Goal: Information Seeking & Learning: Learn about a topic

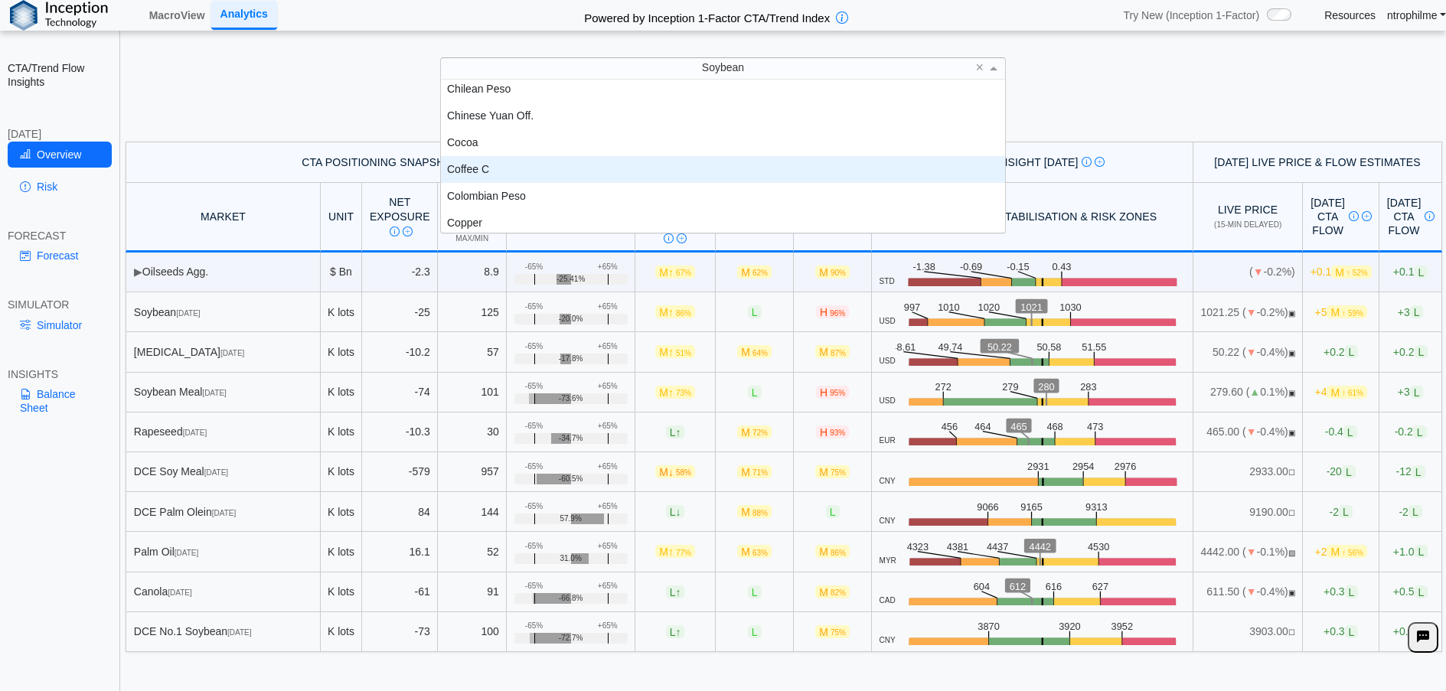
scroll to position [589, 0]
click at [485, 179] on div "Corn" at bounding box center [723, 173] width 565 height 27
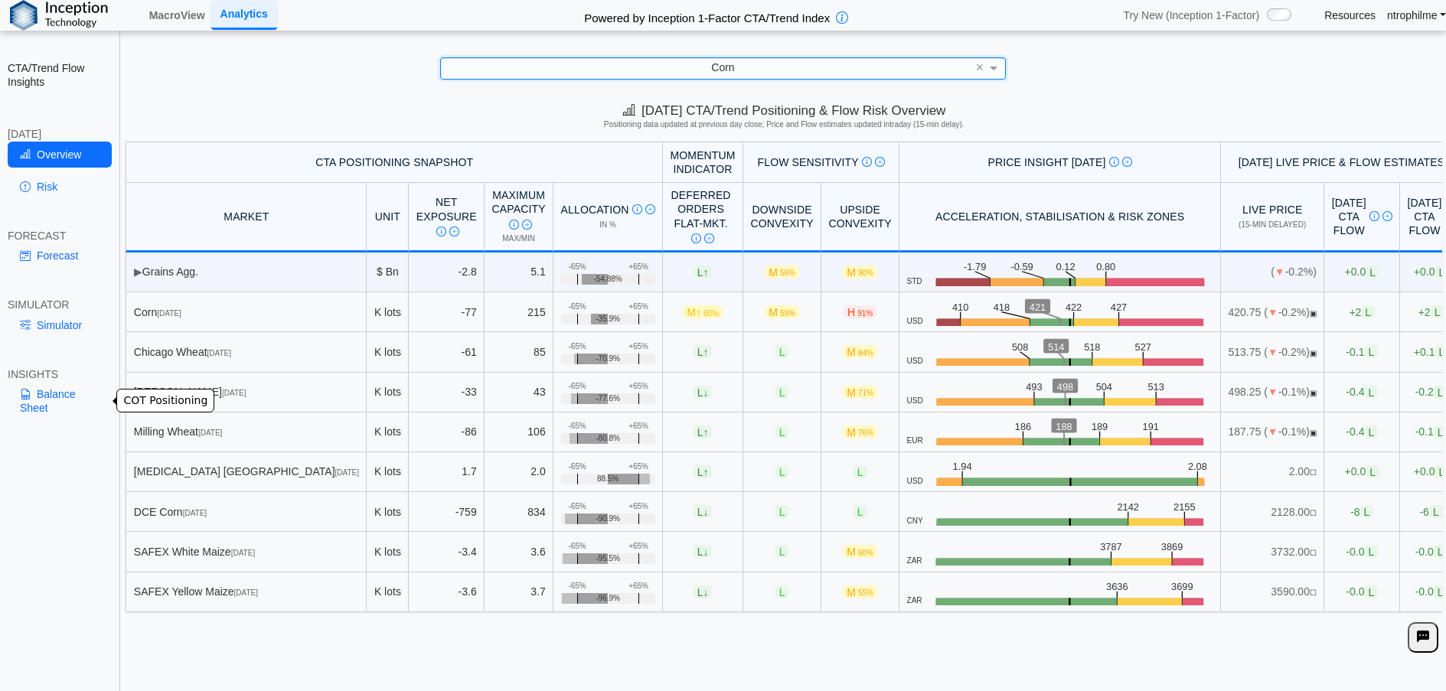
click at [47, 386] on link "Balance Sheet" at bounding box center [60, 401] width 104 height 40
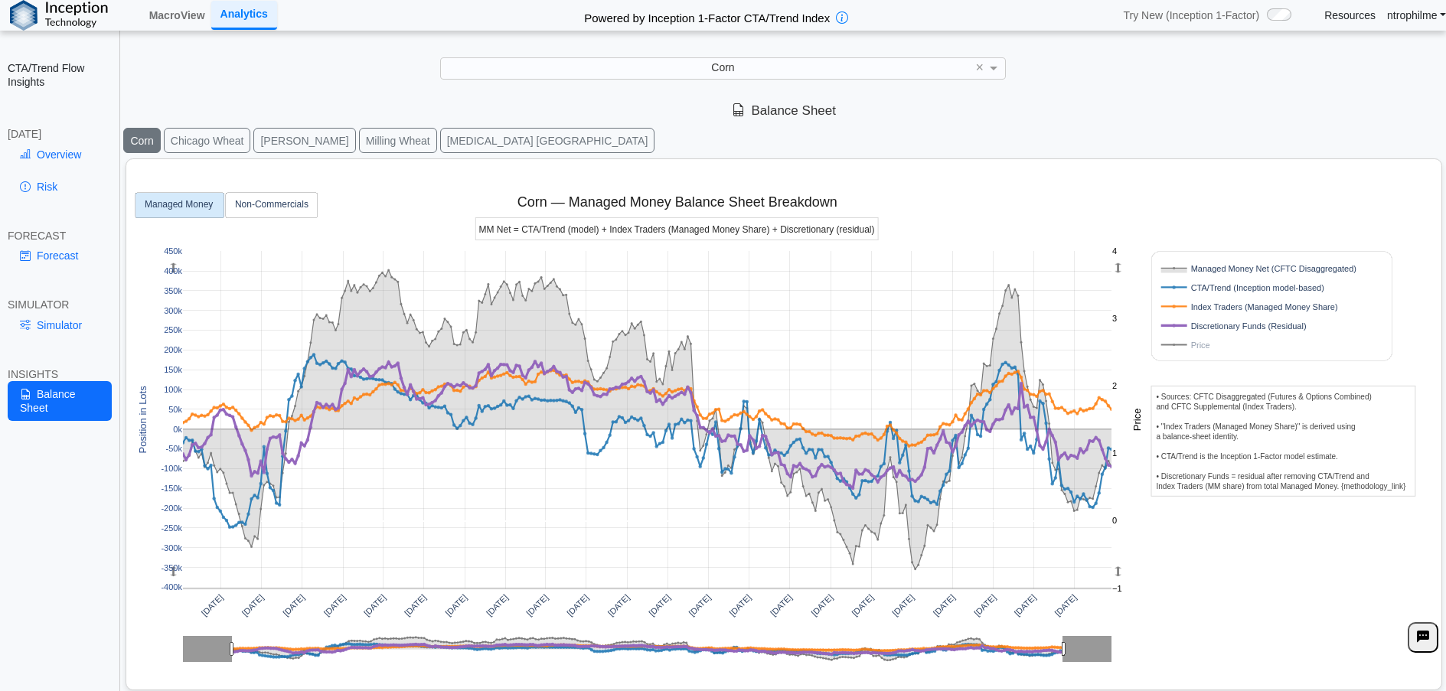
click at [1193, 350] on rect at bounding box center [1254, 345] width 195 height 15
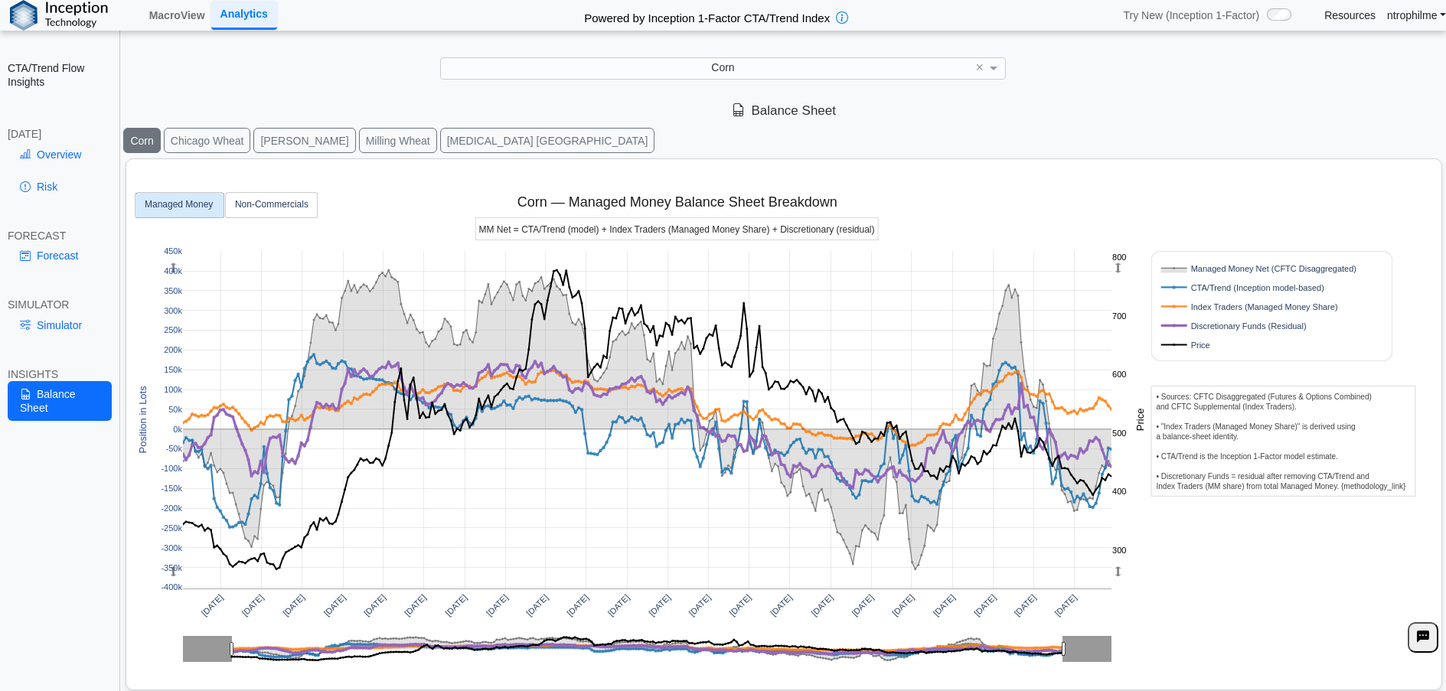
click at [1194, 343] on rect at bounding box center [1254, 345] width 195 height 15
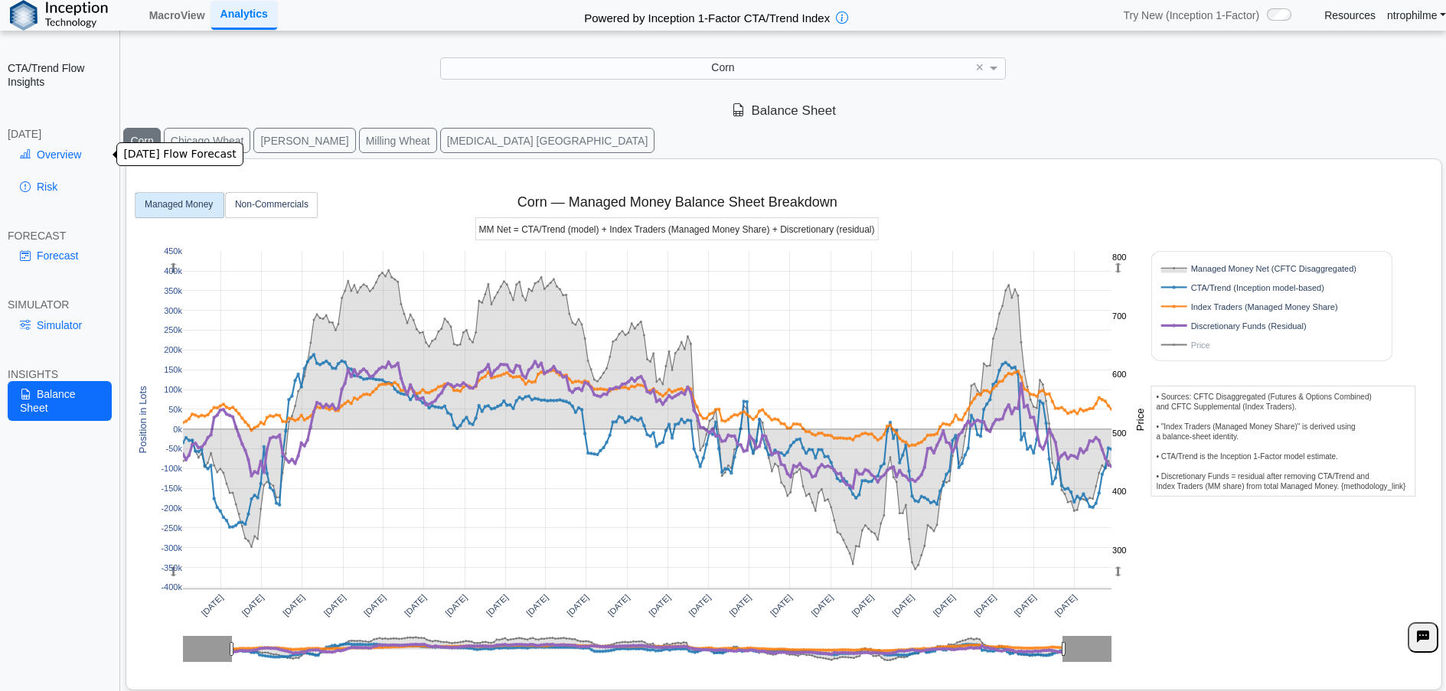
click at [52, 149] on link "Overview" at bounding box center [60, 155] width 104 height 26
